Goal: Task Accomplishment & Management: Manage account settings

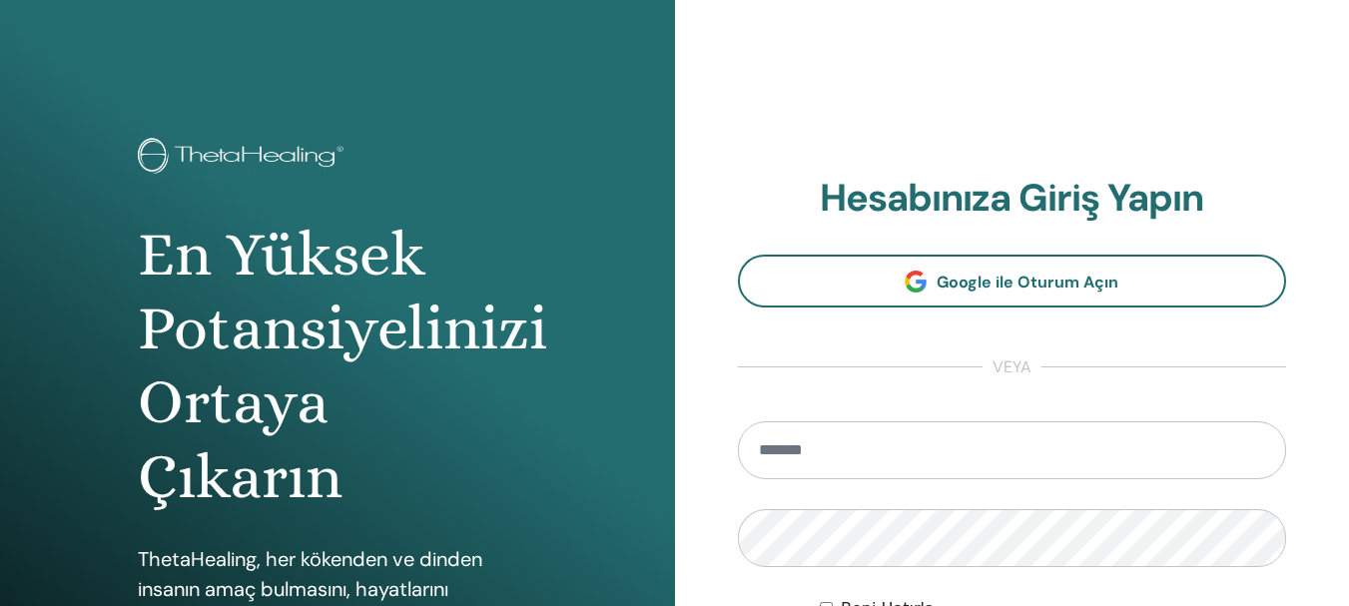
type input "**********"
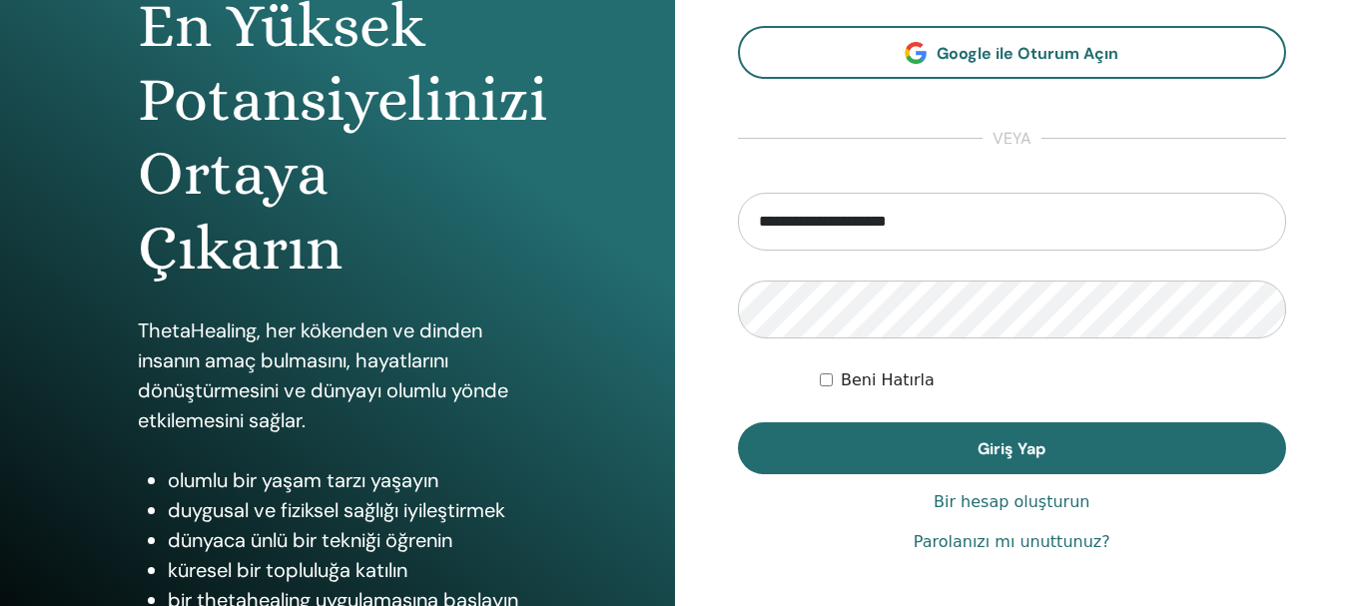
scroll to position [252, 0]
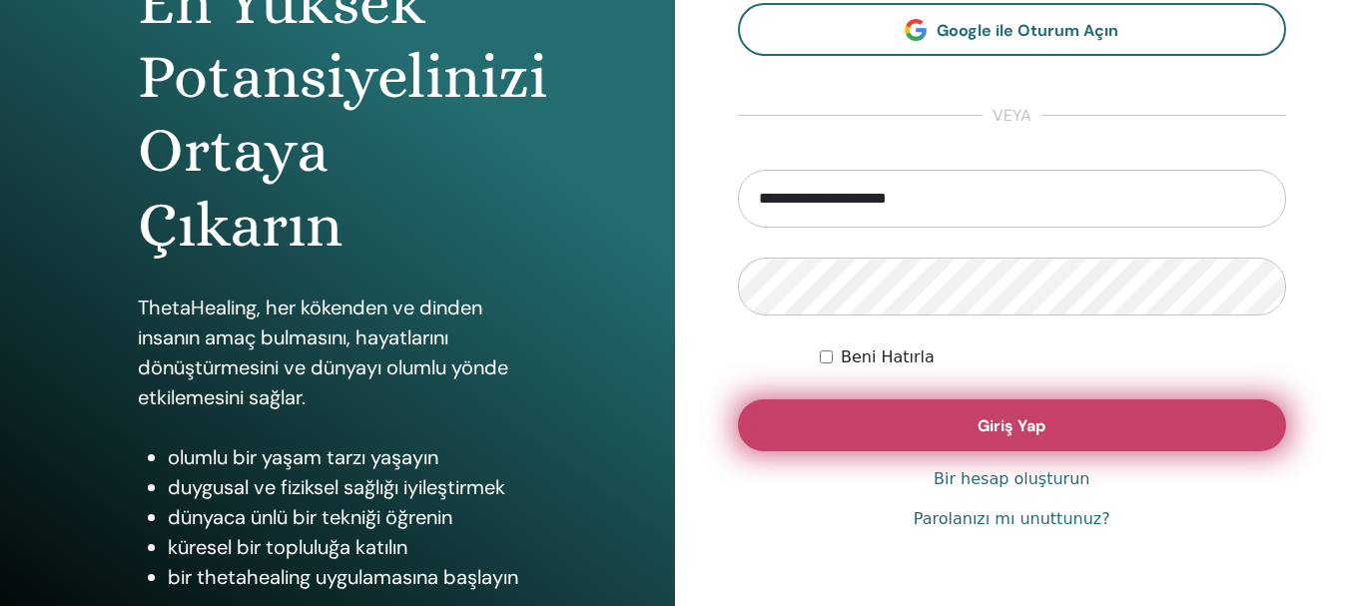
click at [1050, 421] on button "Giriş Yap" at bounding box center [1012, 425] width 549 height 52
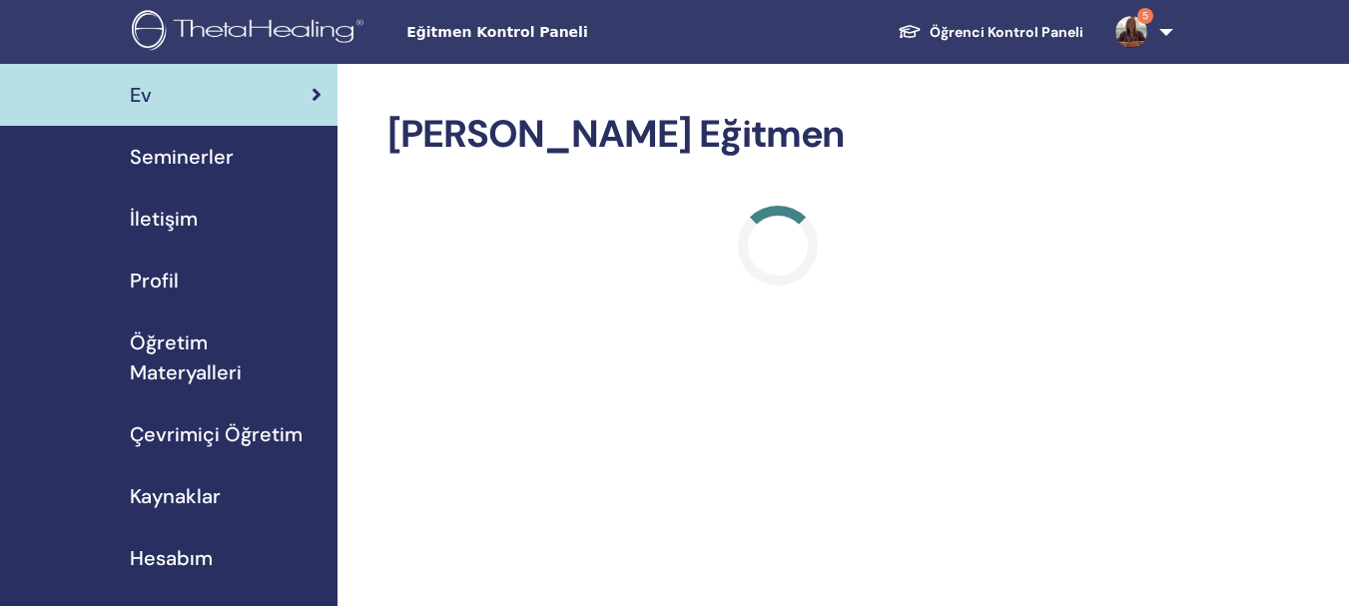
click at [223, 161] on font "Seminerler" at bounding box center [182, 157] width 104 height 26
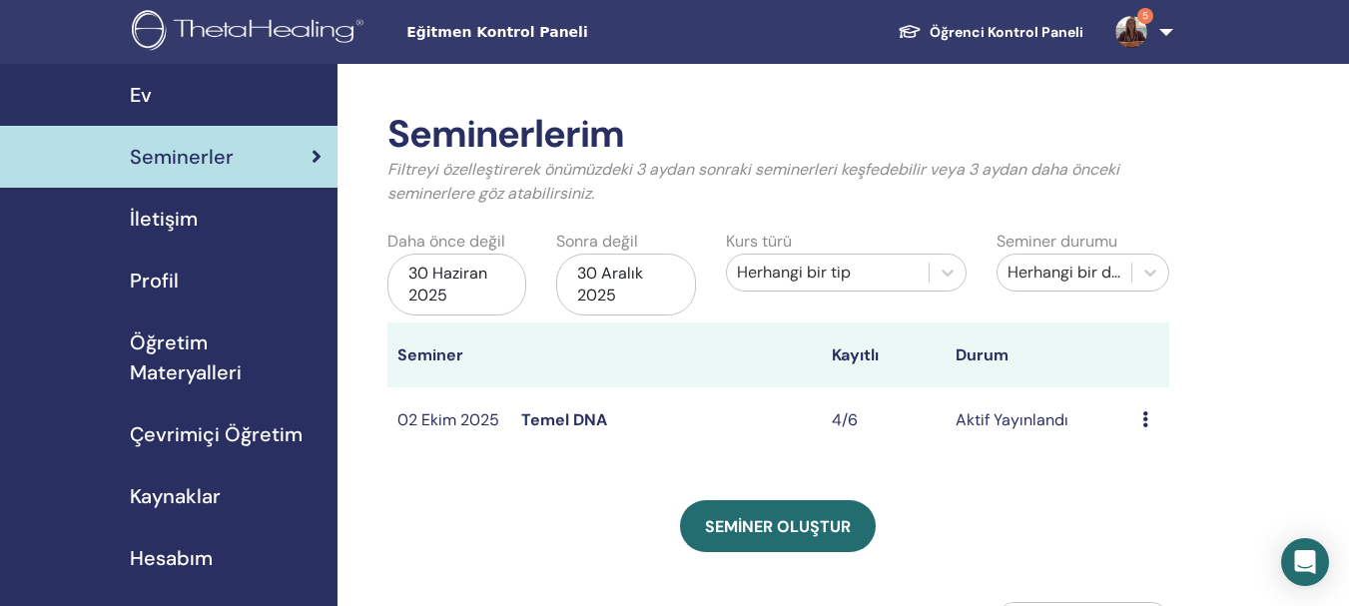
click at [1147, 425] on icon at bounding box center [1145, 419] width 6 height 16
click at [1168, 497] on font "Katılımcılar" at bounding box center [1154, 501] width 82 height 21
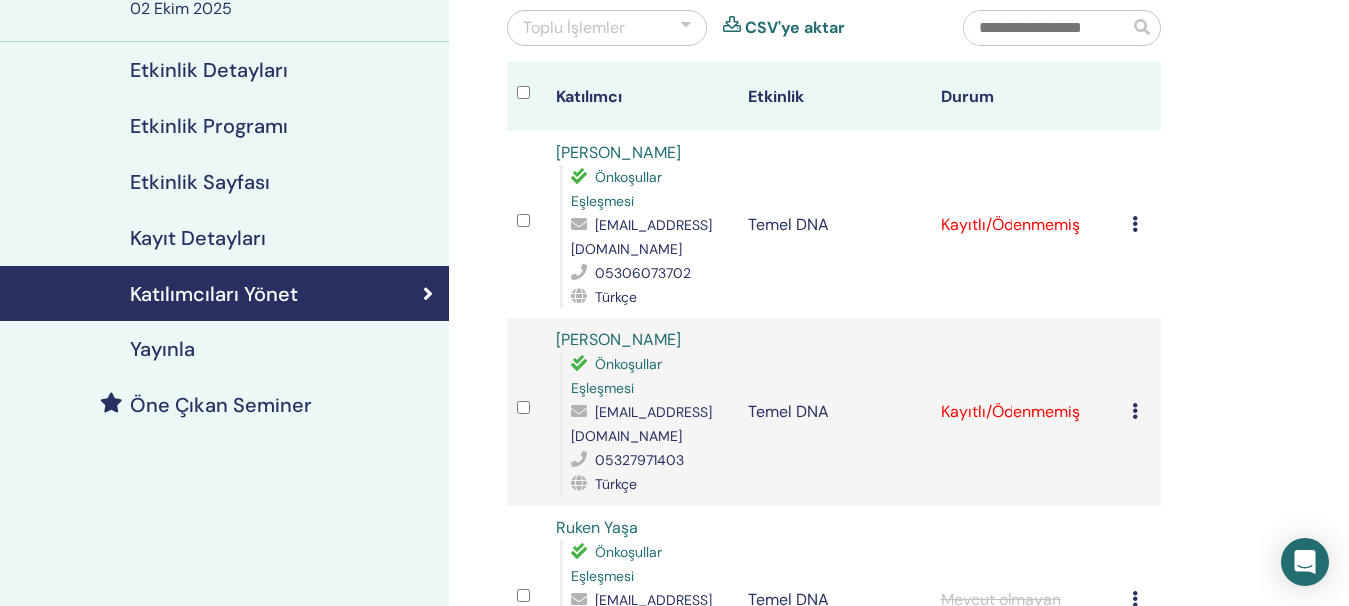
scroll to position [200, 0]
